Goal: Find contact information: Find contact information

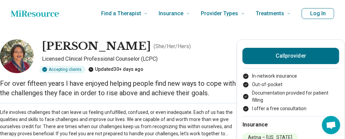
click at [85, 49] on h1 "[PERSON_NAME]" at bounding box center [96, 46] width 109 height 14
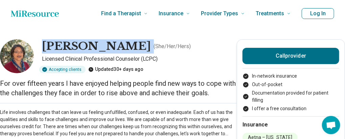
click at [85, 49] on h1 "[PERSON_NAME]" at bounding box center [96, 46] width 109 height 14
copy h1 "[PERSON_NAME]"
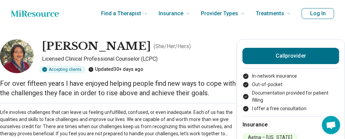
click at [124, 85] on p "For over fifteen years I have enjoyed helping people find new ways to cope with…" at bounding box center [118, 87] width 237 height 19
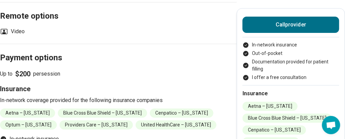
scroll to position [773, 0]
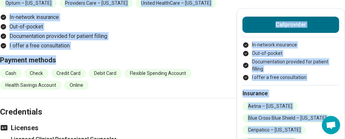
click at [150, 59] on section "Payment options Up to $200 per session Insurance In-network coverage provided f…" at bounding box center [118, 10] width 237 height 176
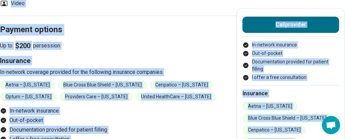
click at [130, 36] on h2 "Payment options" at bounding box center [118, 22] width 237 height 28
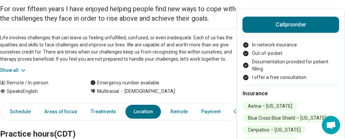
scroll to position [80, 0]
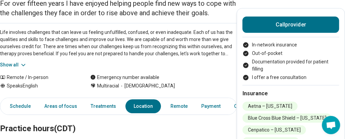
click at [21, 66] on button "Show all" at bounding box center [13, 64] width 27 height 7
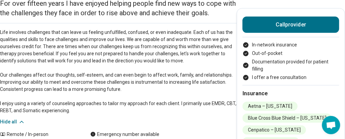
click at [0, 118] on button "Hide all" at bounding box center [12, 121] width 25 height 7
